Goal: Task Accomplishment & Management: Use online tool/utility

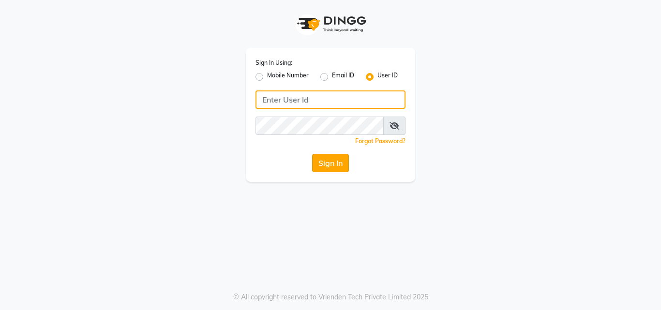
type input "[PERSON_NAME]"
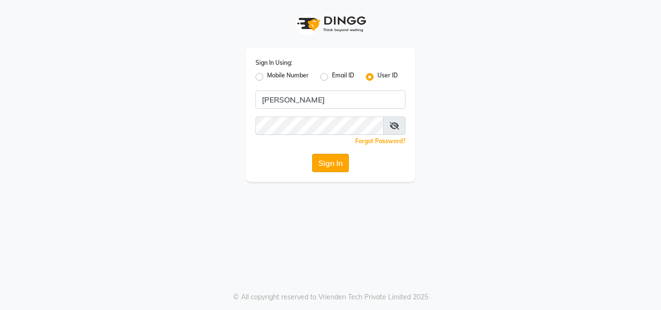
click at [322, 162] on button "Sign In" at bounding box center [330, 163] width 37 height 18
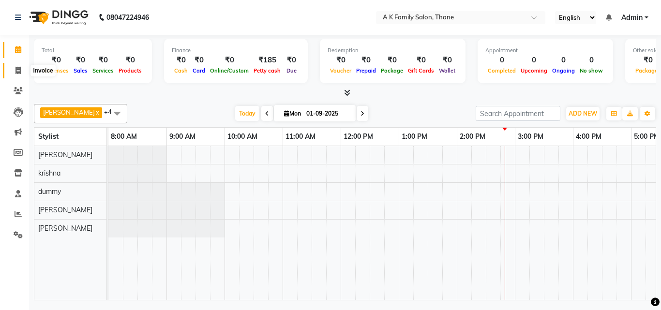
click at [18, 68] on icon at bounding box center [17, 70] width 5 height 7
select select "service"
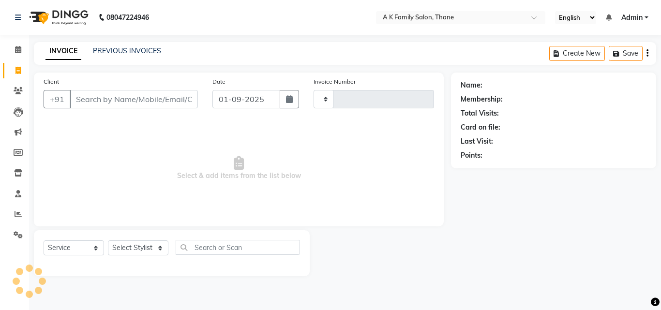
type input "1587"
select select "5033"
click at [117, 101] on input "Client" at bounding box center [134, 99] width 128 height 18
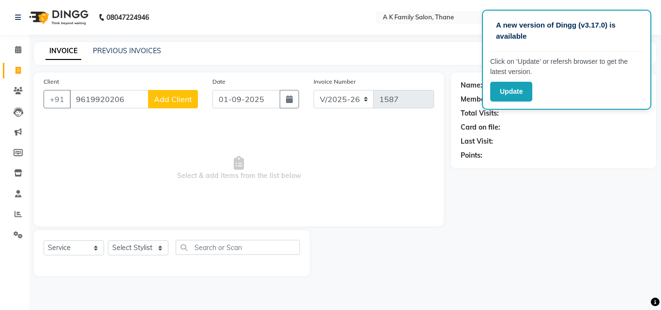
type input "9619920206"
click at [174, 99] on span "Add Client" at bounding box center [173, 99] width 38 height 10
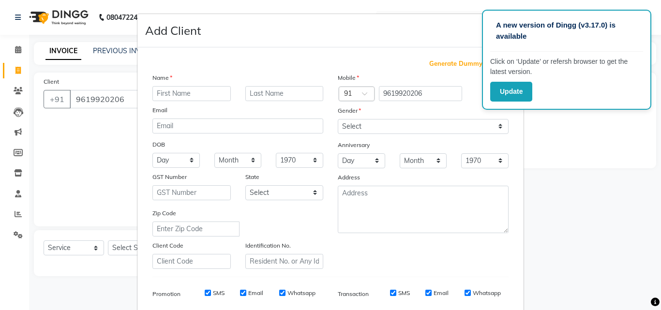
click at [180, 101] on input "text" at bounding box center [192, 93] width 78 height 15
type input "asha mam"
click at [517, 92] on button "Update" at bounding box center [512, 92] width 42 height 20
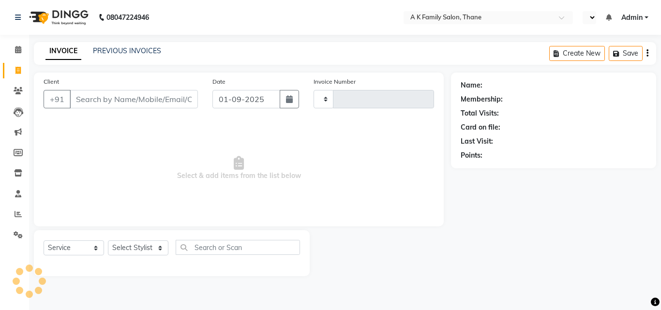
select select "service"
type input "1587"
select select "en"
select select "5033"
click at [18, 84] on link "Clients" at bounding box center [14, 91] width 23 height 16
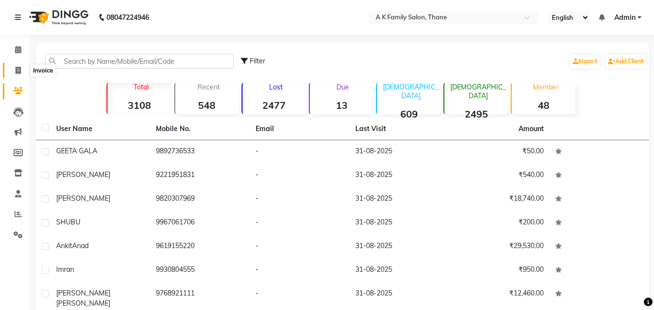
click at [21, 67] on icon at bounding box center [17, 70] width 5 height 7
select select "5033"
select select "service"
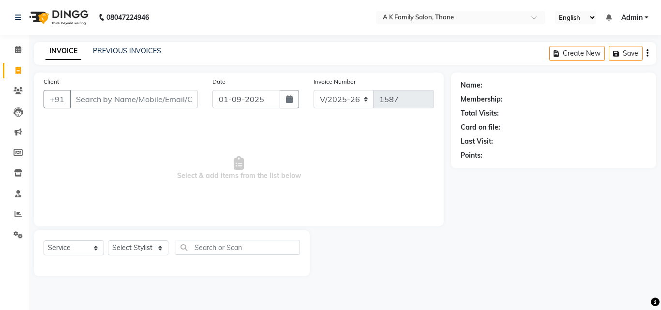
click at [119, 104] on input "Client" at bounding box center [134, 99] width 128 height 18
type input "9619920206"
click at [186, 104] on button "Add Client" at bounding box center [173, 99] width 50 height 18
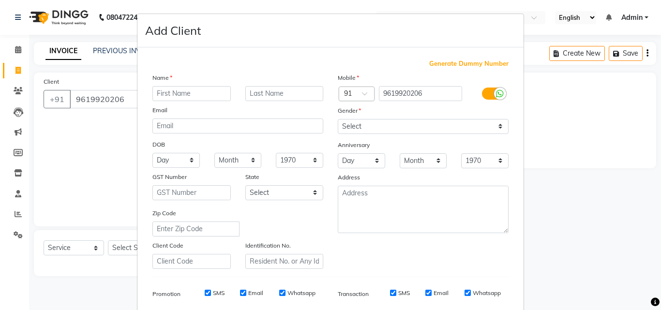
click at [212, 97] on input "text" at bounding box center [192, 93] width 78 height 15
type input "asha mam"
drag, startPoint x: 445, startPoint y: 123, endPoint x: 441, endPoint y: 126, distance: 5.5
click at [445, 123] on select "Select [DEMOGRAPHIC_DATA] [DEMOGRAPHIC_DATA] Other Prefer Not To Say" at bounding box center [423, 126] width 171 height 15
select select "[DEMOGRAPHIC_DATA]"
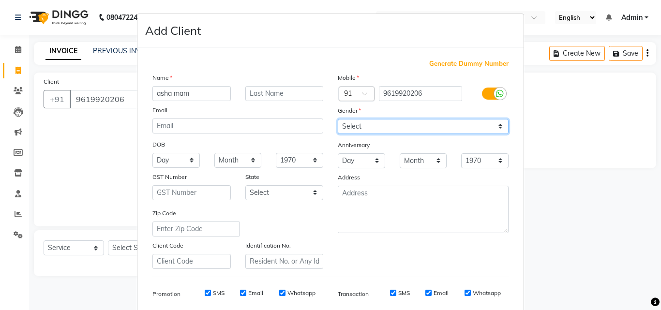
click at [338, 119] on select "Select [DEMOGRAPHIC_DATA] [DEMOGRAPHIC_DATA] Other Prefer Not To Say" at bounding box center [423, 126] width 171 height 15
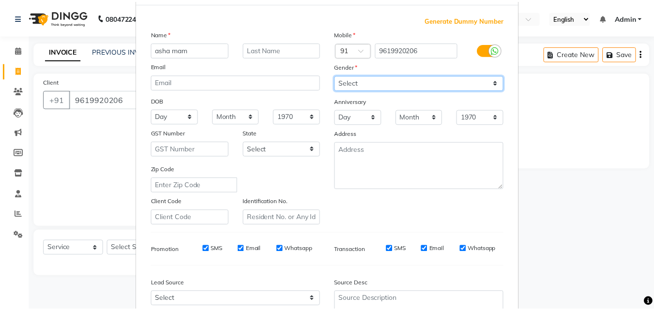
scroll to position [137, 0]
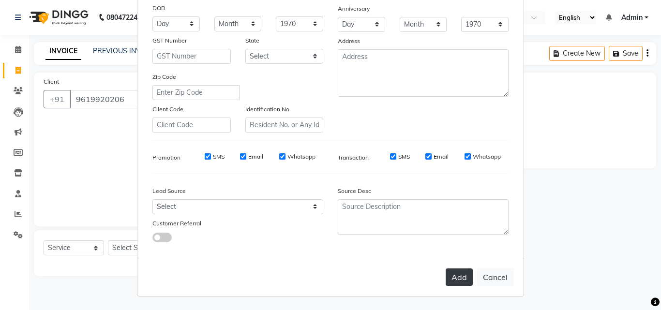
click at [463, 280] on button "Add" at bounding box center [459, 277] width 27 height 17
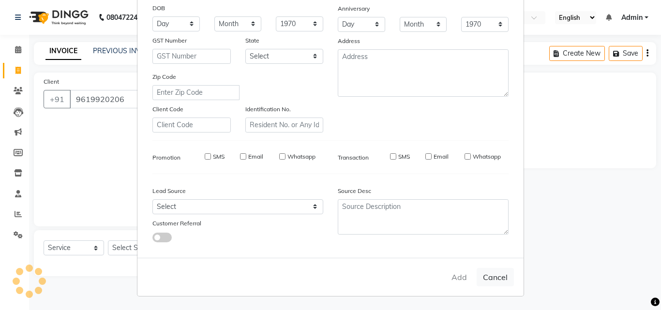
select select
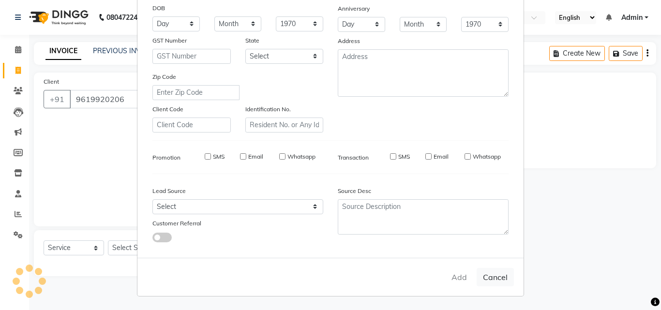
select select
checkbox input "false"
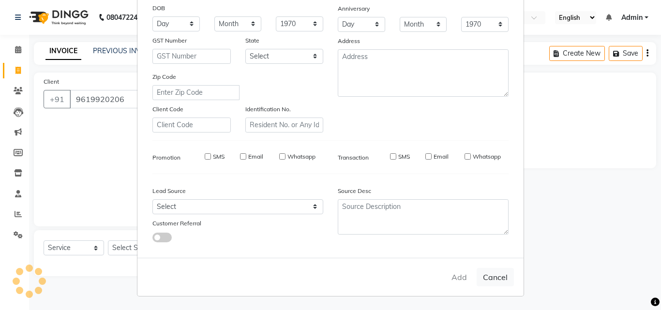
checkbox input "false"
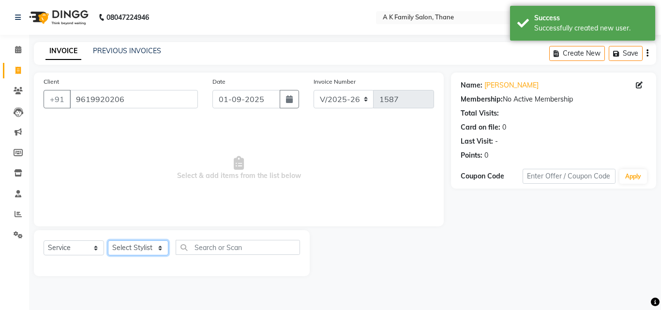
click at [127, 244] on select "Select Stylist [PERSON_NAME] dummy [PERSON_NAME] krishna [PERSON_NAME]" at bounding box center [138, 248] width 61 height 15
select select "62227"
click at [108, 241] on select "Select Stylist [PERSON_NAME] dummy [PERSON_NAME] krishna [PERSON_NAME]" at bounding box center [138, 248] width 61 height 15
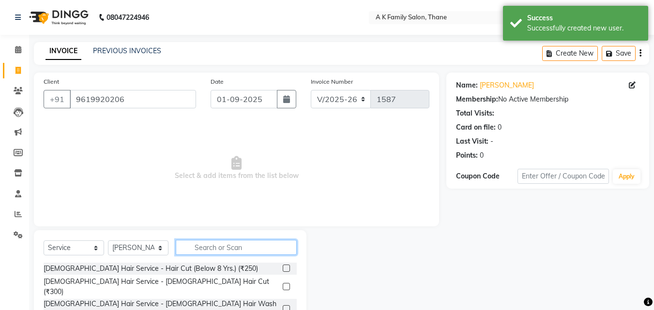
click at [207, 247] on input "text" at bounding box center [236, 247] width 121 height 15
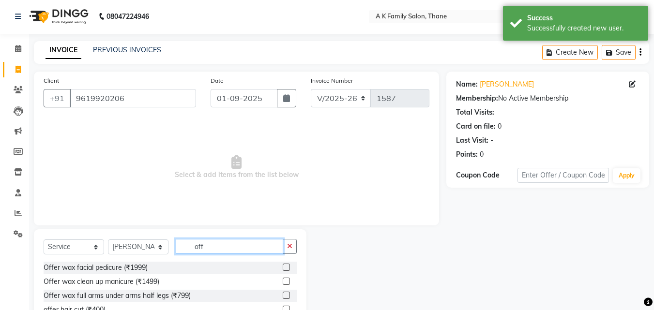
scroll to position [0, 0]
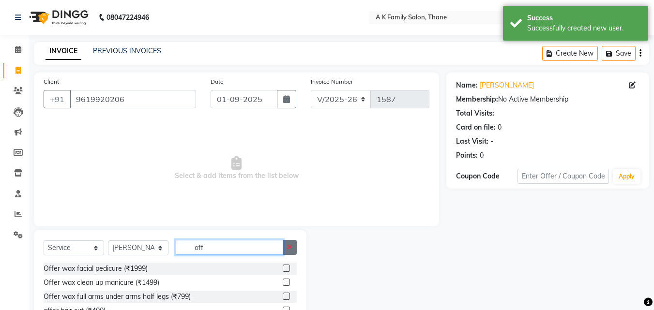
type input "off"
click at [291, 248] on icon "button" at bounding box center [289, 247] width 5 height 7
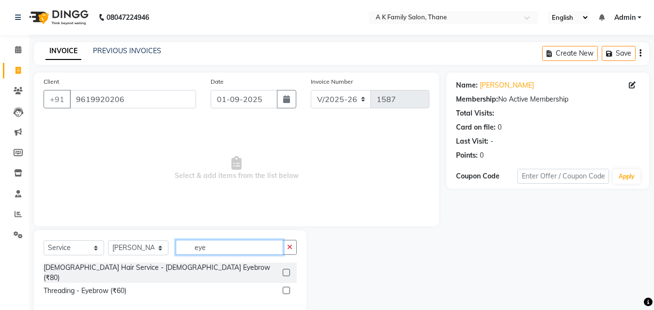
type input "eye"
click at [102, 276] on div "[DEMOGRAPHIC_DATA] Hair Service - [DEMOGRAPHIC_DATA] Eyebrow (₹80) Threading - …" at bounding box center [170, 281] width 253 height 36
click at [100, 286] on div "Threading - Eyebrow (₹60)" at bounding box center [85, 291] width 83 height 10
checkbox input "false"
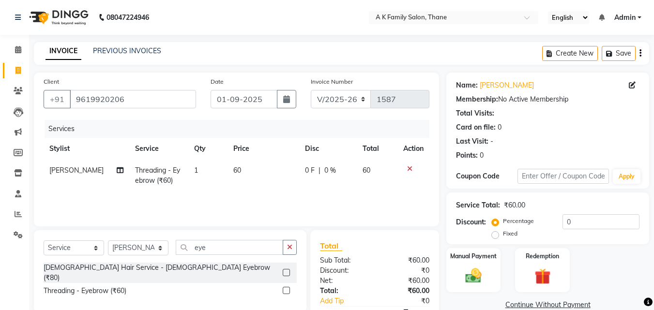
click at [242, 173] on td "60" at bounding box center [264, 176] width 72 height 32
select select "62227"
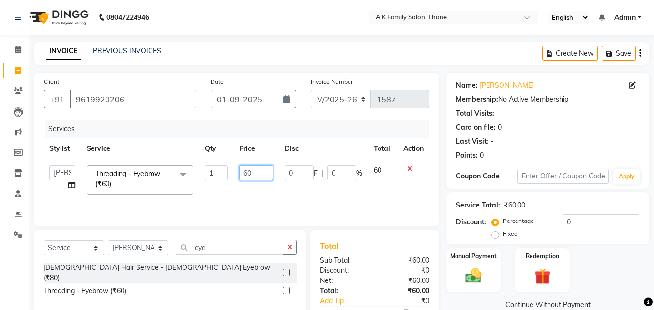
click at [259, 170] on input "60" at bounding box center [255, 173] width 33 height 15
type input "6"
type input "50"
click at [266, 190] on td "50" at bounding box center [255, 180] width 45 height 41
select select "62227"
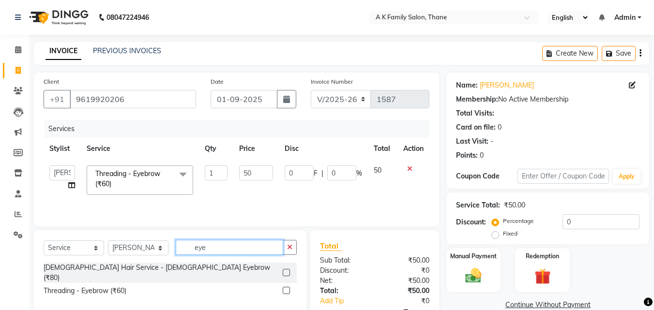
click at [218, 255] on input "eye" at bounding box center [229, 247] width 107 height 15
type input "e"
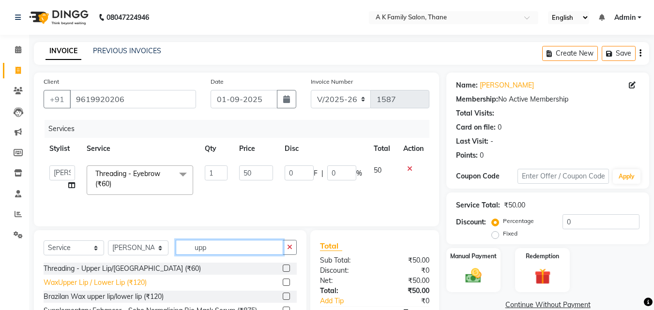
type input "upp"
click at [138, 284] on div "WaxUpper Lip / Lower Lip (₹120)" at bounding box center [95, 283] width 103 height 10
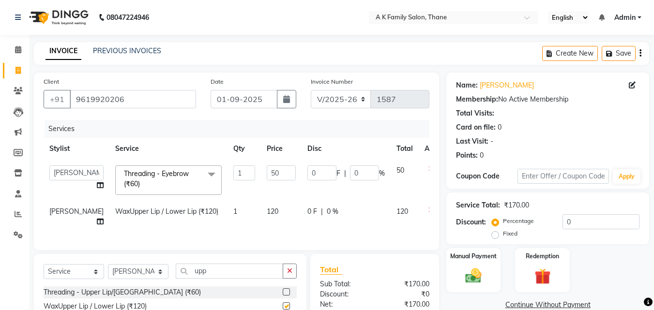
checkbox input "false"
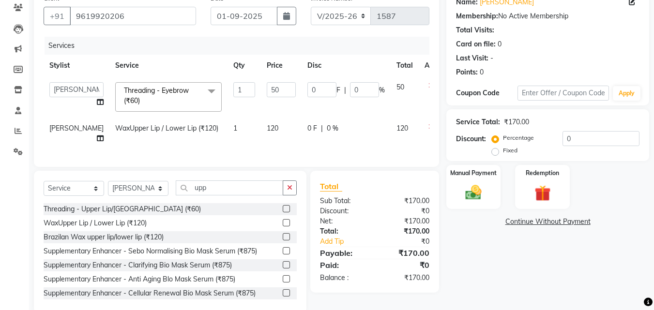
scroll to position [97, 0]
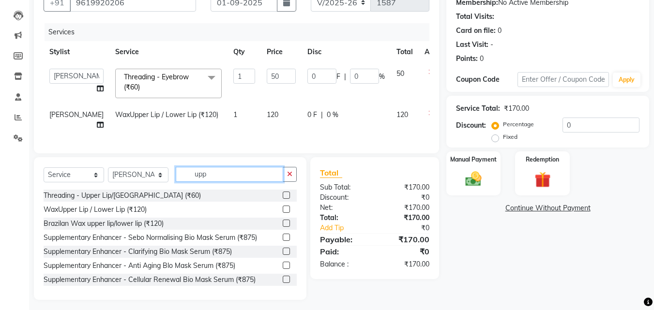
click at [226, 182] on input "upp" at bounding box center [229, 174] width 107 height 15
type input "u"
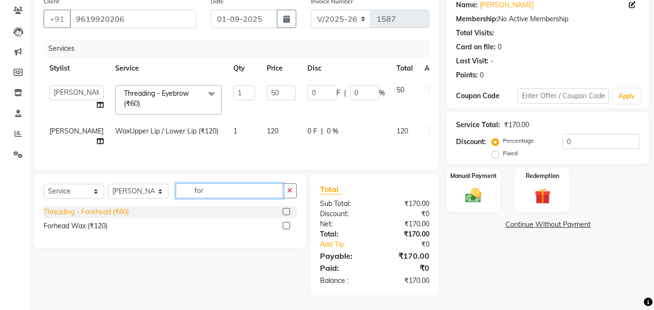
type input "for"
click at [93, 211] on div "Threading - Forehead (₹60)" at bounding box center [86, 212] width 85 height 10
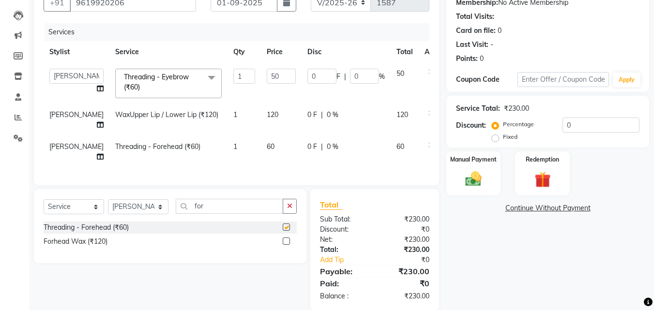
checkbox input "false"
click at [262, 160] on td "60" at bounding box center [281, 152] width 41 height 32
select select "62227"
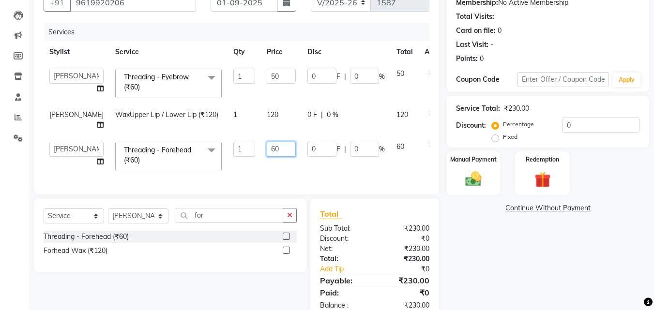
click at [267, 157] on input "60" at bounding box center [281, 149] width 29 height 15
type input "6"
type input "40"
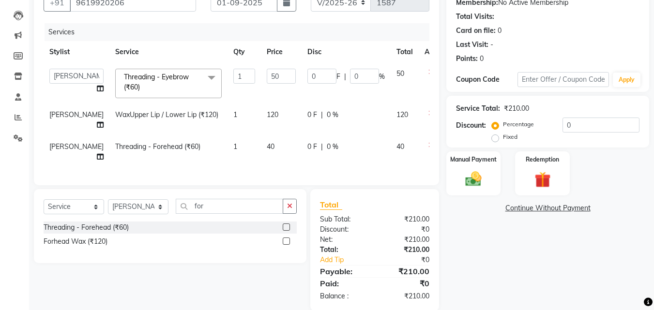
click at [264, 168] on td "40" at bounding box center [281, 152] width 41 height 32
select select "62227"
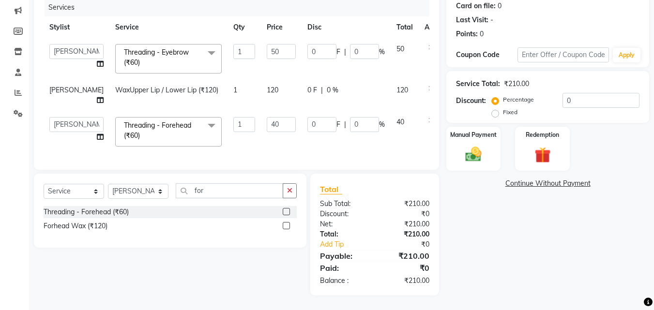
scroll to position [139, 0]
click at [473, 145] on img at bounding box center [473, 154] width 27 height 19
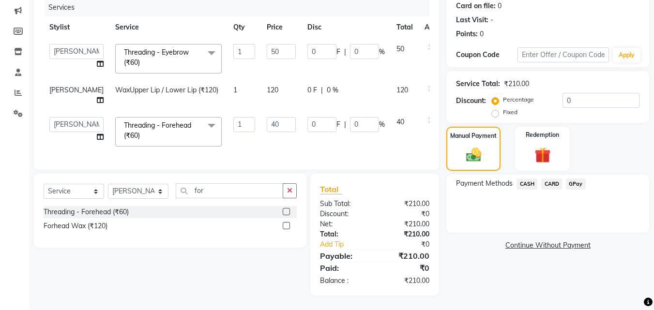
click at [523, 179] on span "CASH" at bounding box center [527, 184] width 21 height 11
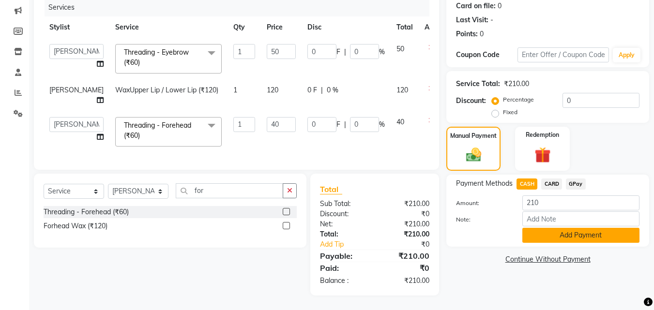
click at [543, 228] on button "Add Payment" at bounding box center [580, 235] width 117 height 15
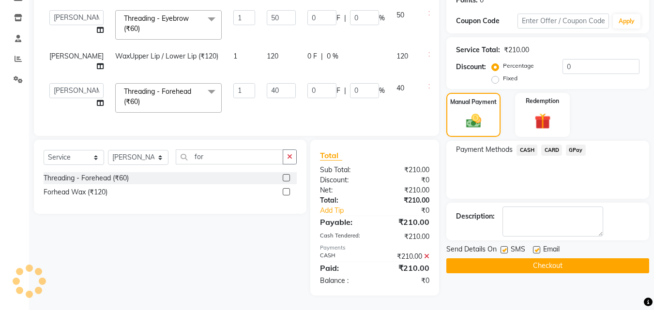
scroll to position [173, 0]
click at [525, 256] on div "Name: [PERSON_NAME] Membership: No Active Membership Total Visits: Card on file…" at bounding box center [551, 106] width 210 height 379
click at [527, 259] on button "Checkout" at bounding box center [547, 266] width 203 height 15
